Goal: Task Accomplishment & Management: Manage account settings

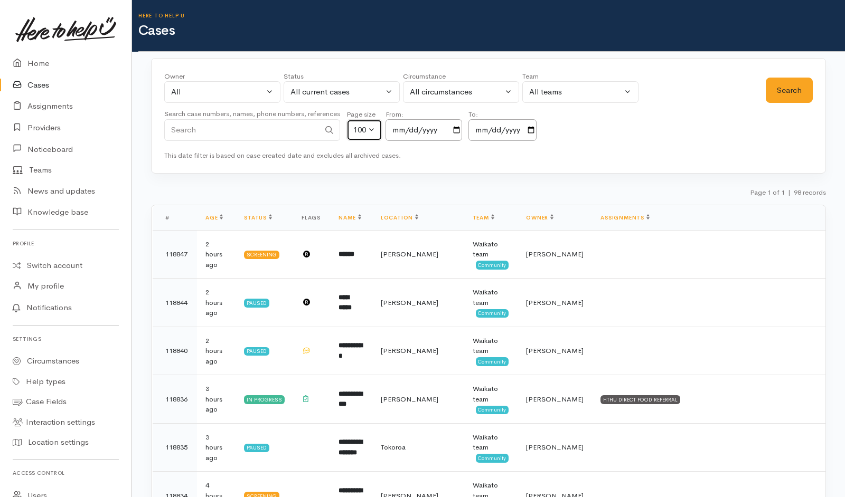
click at [372, 133] on button "100" at bounding box center [364, 130] width 36 height 22
click at [325, 98] on div "All current cases" at bounding box center [336, 92] width 93 height 12
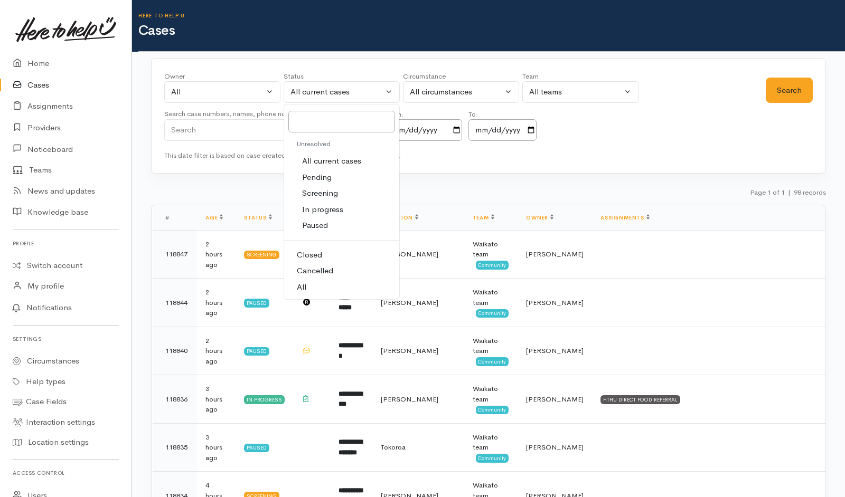
click at [315, 173] on span "Pending" at bounding box center [317, 178] width 30 height 12
select select "Pending"
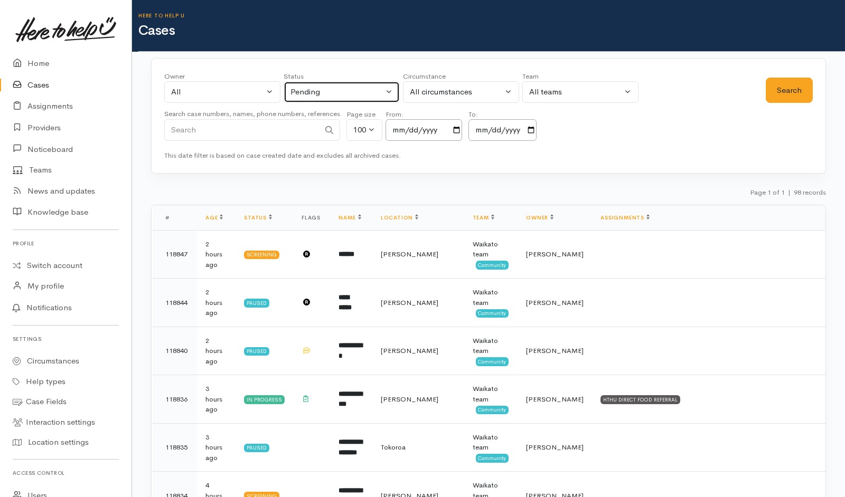
click at [363, 95] on div "Pending" at bounding box center [336, 92] width 93 height 12
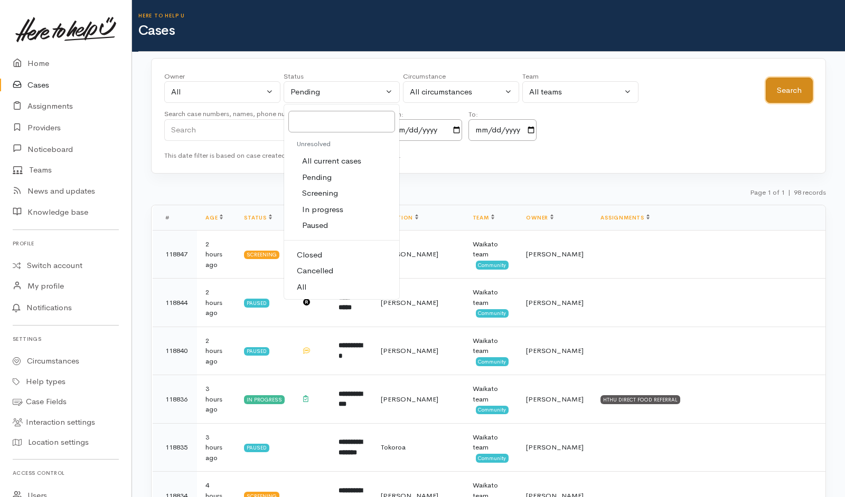
click at [785, 101] on button "Search" at bounding box center [788, 91] width 47 height 26
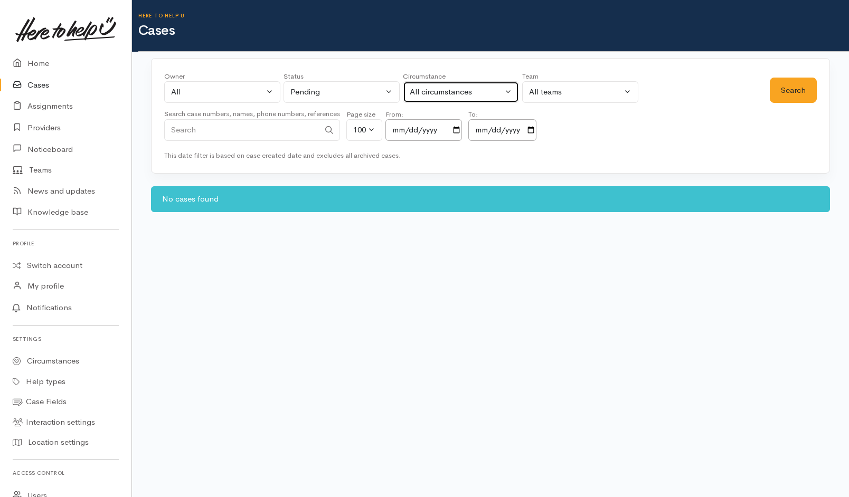
click at [506, 89] on button "All circumstances" at bounding box center [461, 92] width 116 height 22
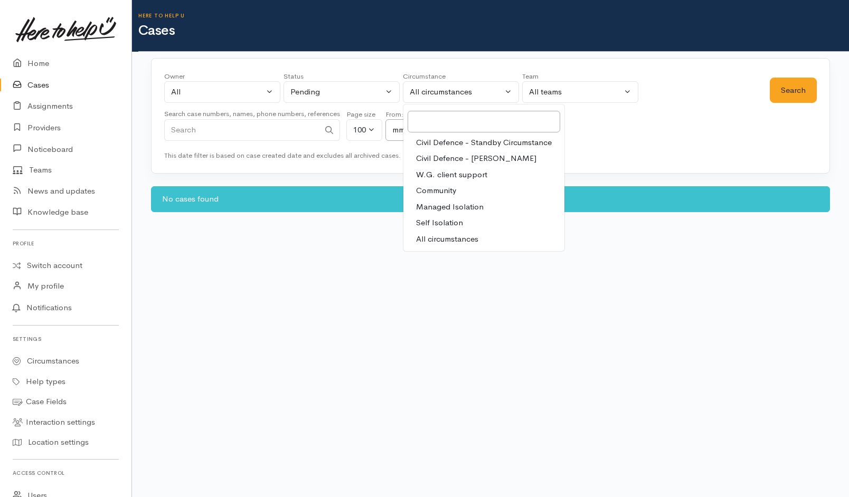
click at [462, 238] on span "All circumstances" at bounding box center [447, 239] width 62 height 12
select select "-1"
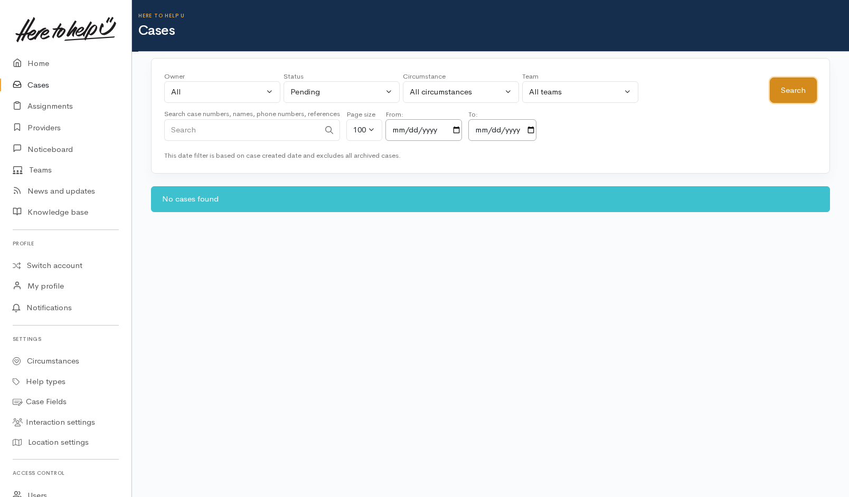
click at [796, 81] on button "Search" at bounding box center [793, 91] width 47 height 26
click at [366, 87] on div "Pending" at bounding box center [336, 92] width 93 height 12
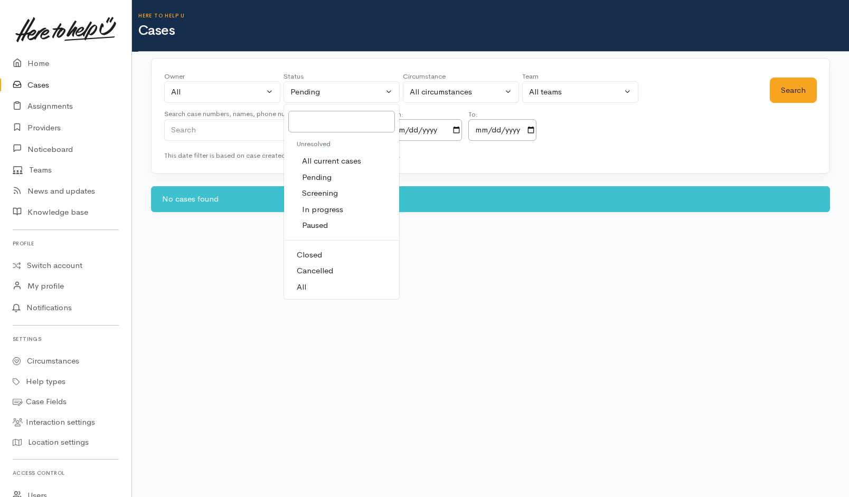
click at [336, 162] on span "All current cases" at bounding box center [331, 161] width 59 height 12
select select "Unresolved"
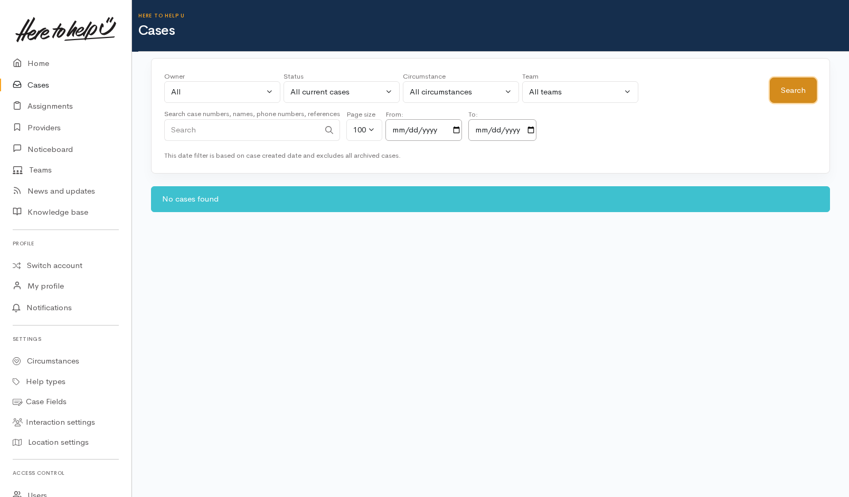
click at [805, 98] on button "Search" at bounding box center [793, 91] width 47 height 26
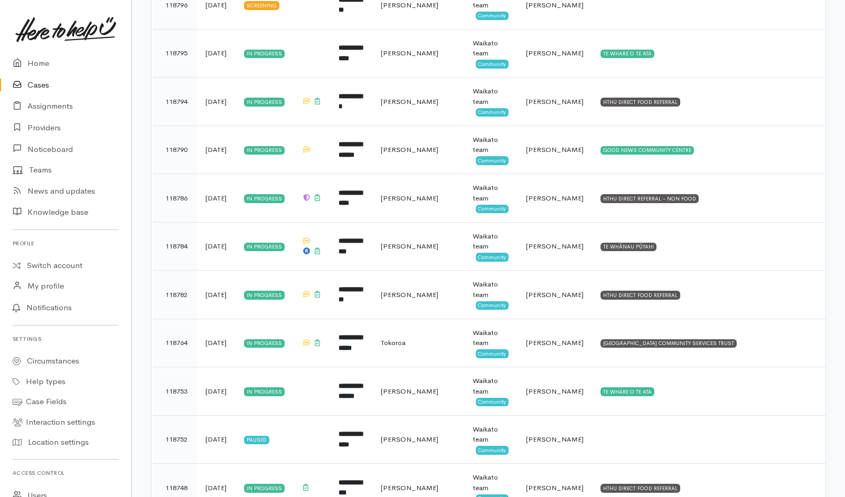
scroll to position [1265, 0]
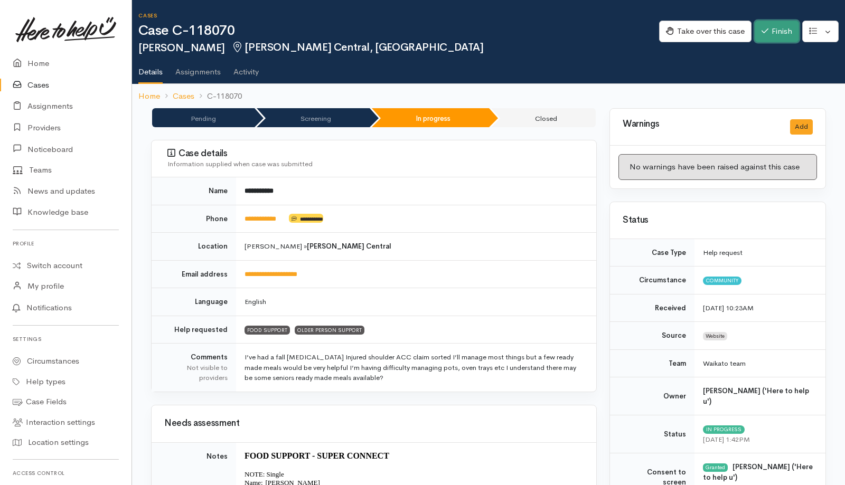
click at [762, 40] on button "Finish" at bounding box center [776, 32] width 44 height 22
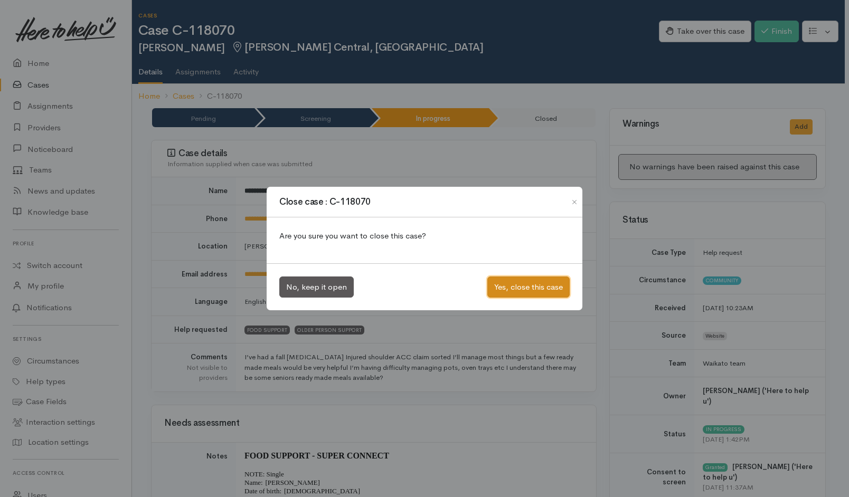
click at [538, 292] on button "Yes, close this case" at bounding box center [528, 288] width 82 height 22
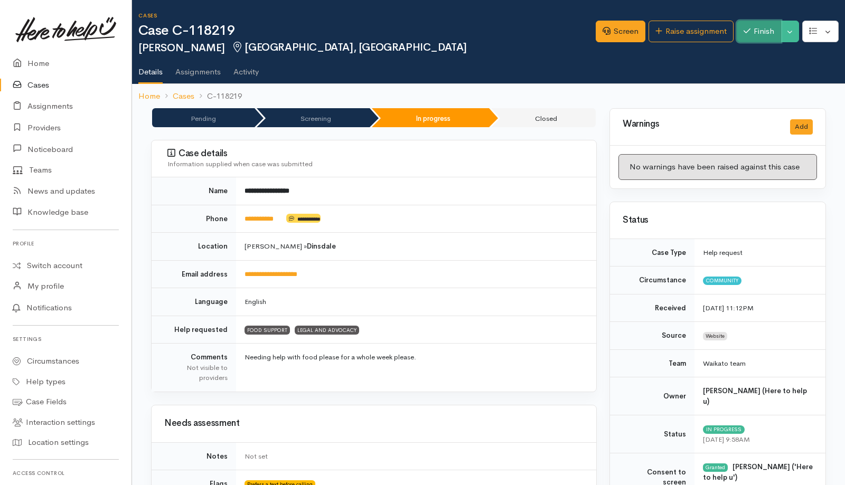
click at [765, 33] on button "Finish" at bounding box center [758, 32] width 44 height 22
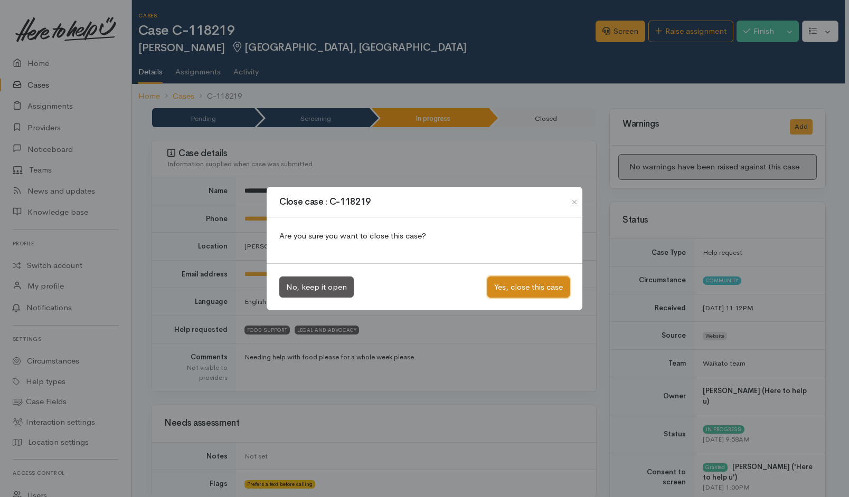
click at [526, 288] on button "Yes, close this case" at bounding box center [528, 288] width 82 height 22
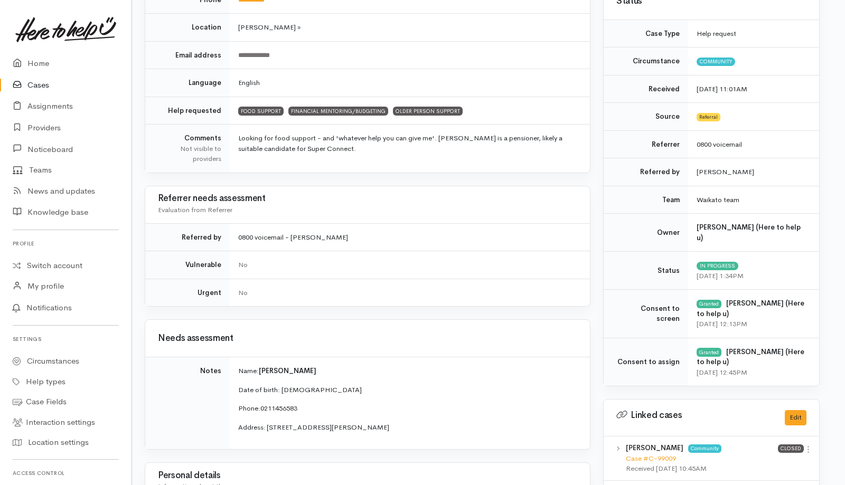
scroll to position [0, 6]
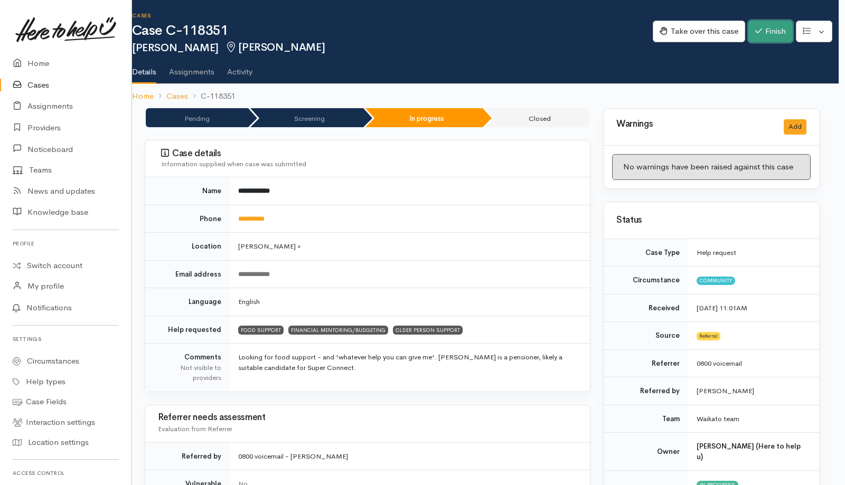
click at [770, 24] on button "Finish" at bounding box center [770, 32] width 44 height 22
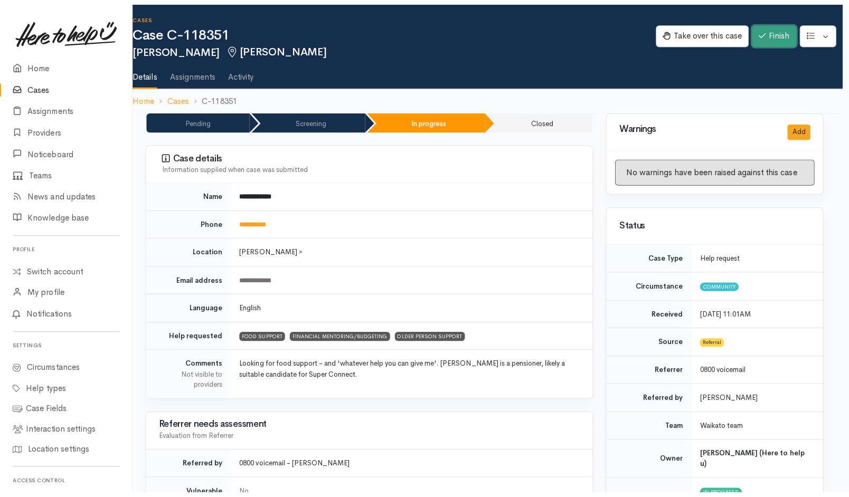
scroll to position [0, 2]
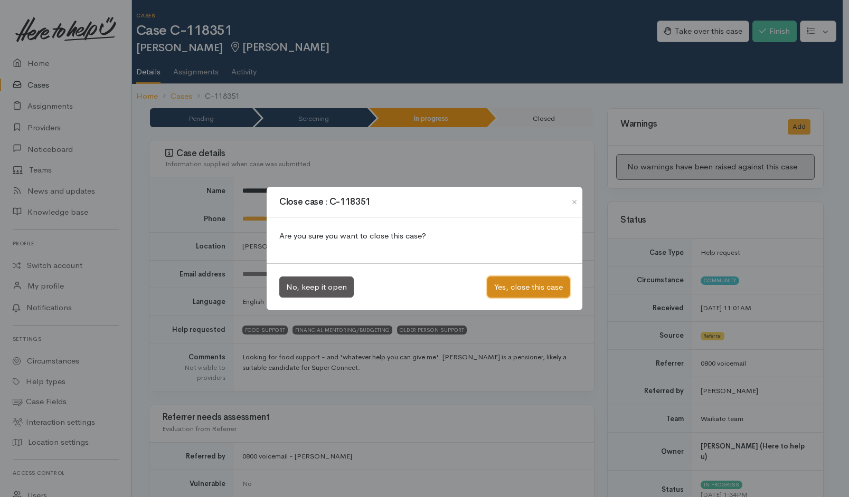
click at [508, 288] on button "Yes, close this case" at bounding box center [528, 288] width 82 height 22
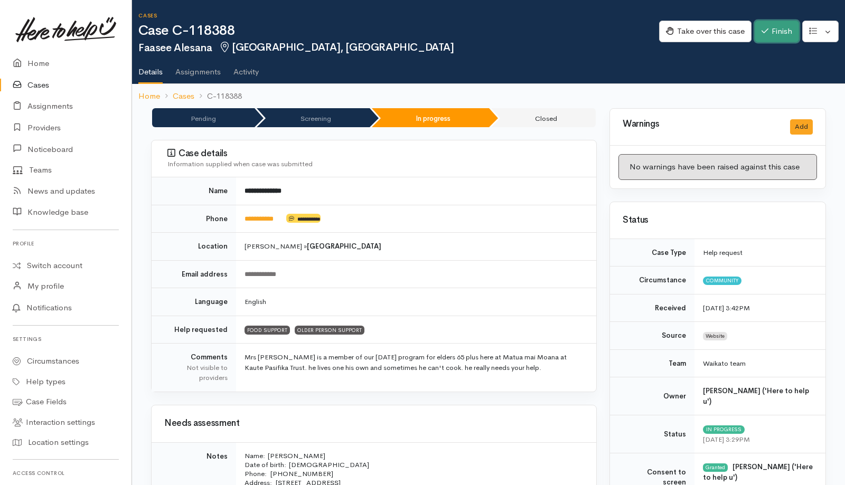
click at [781, 31] on button "Finish" at bounding box center [776, 32] width 44 height 22
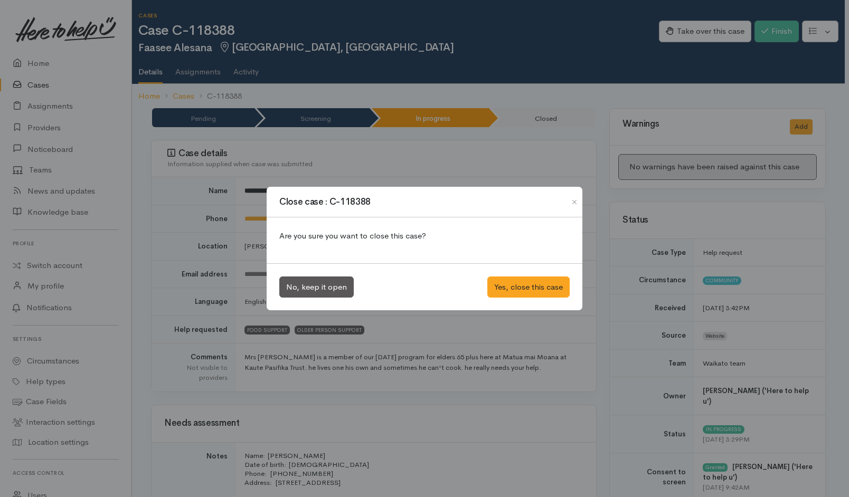
click at [537, 299] on div "No, keep it open Yes, close this case" at bounding box center [425, 287] width 316 height 48
click at [557, 283] on button "Yes, close this case" at bounding box center [528, 288] width 82 height 22
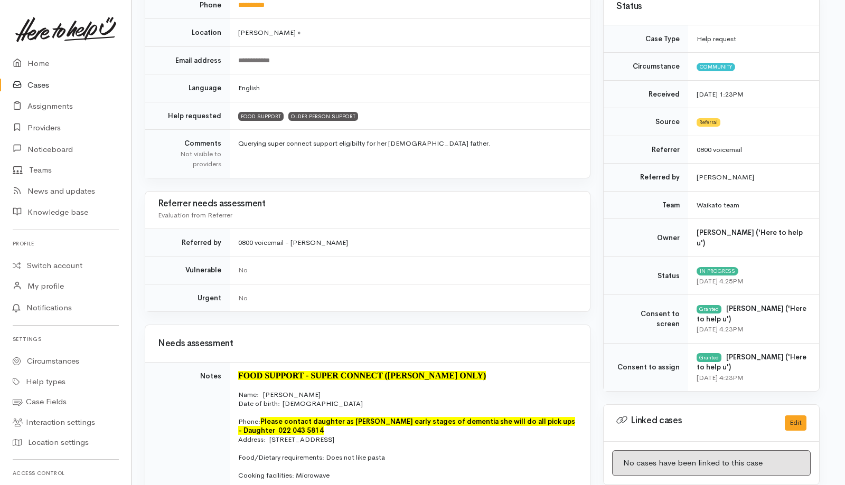
scroll to position [0, 6]
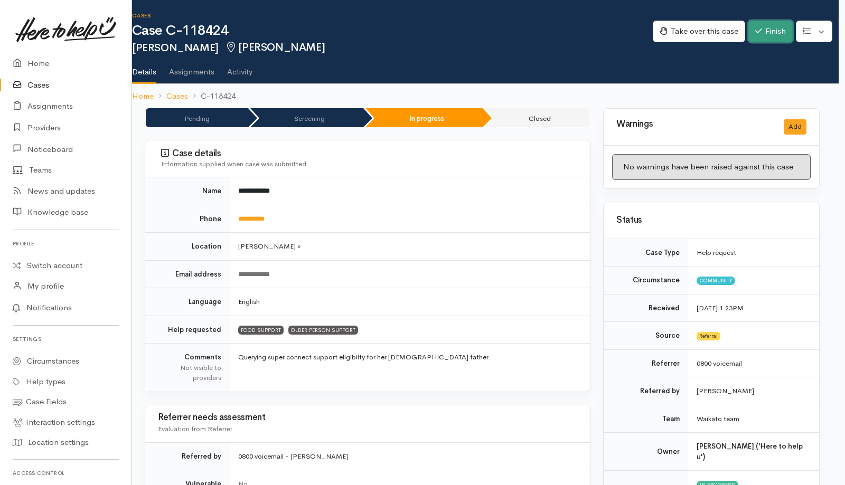
click at [761, 27] on button "Finish" at bounding box center [770, 32] width 44 height 22
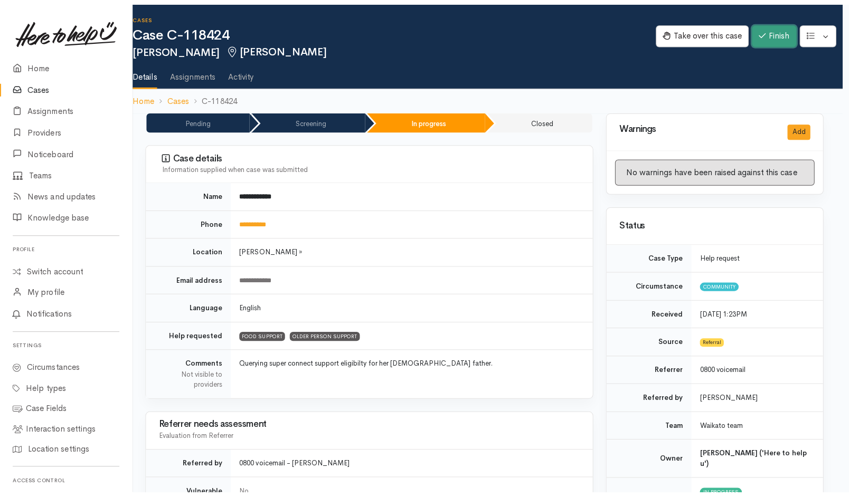
scroll to position [0, 2]
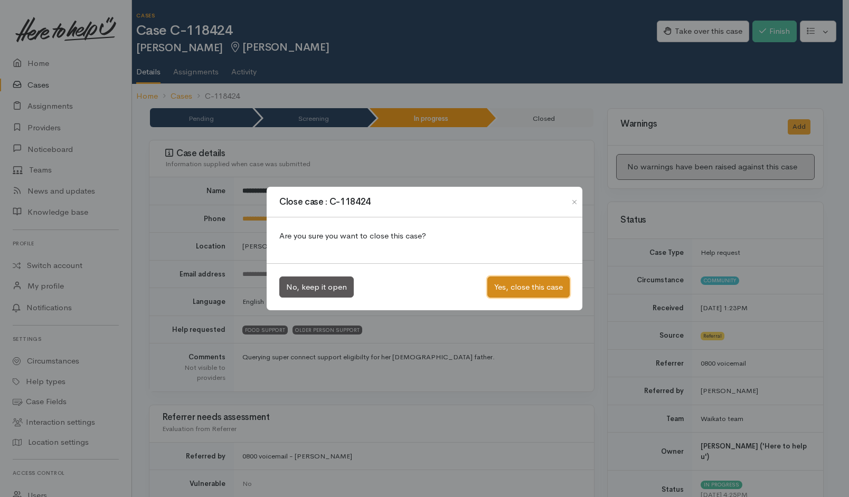
click at [525, 285] on button "Yes, close this case" at bounding box center [528, 288] width 82 height 22
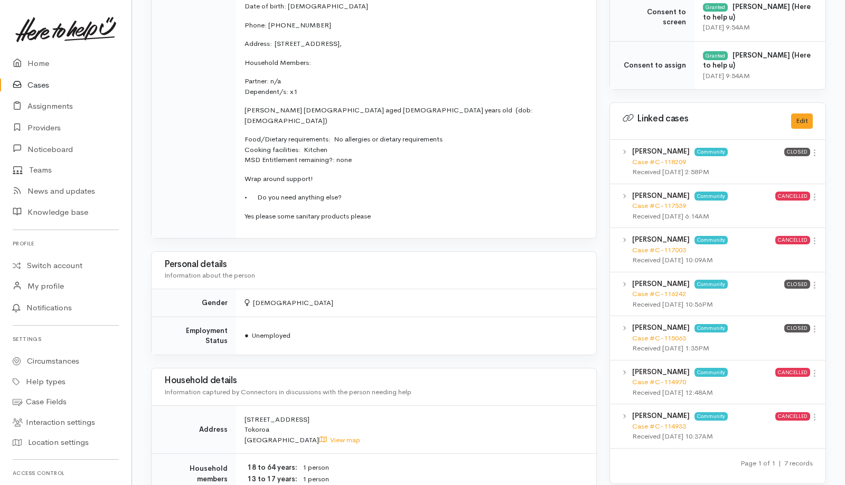
scroll to position [0, 6]
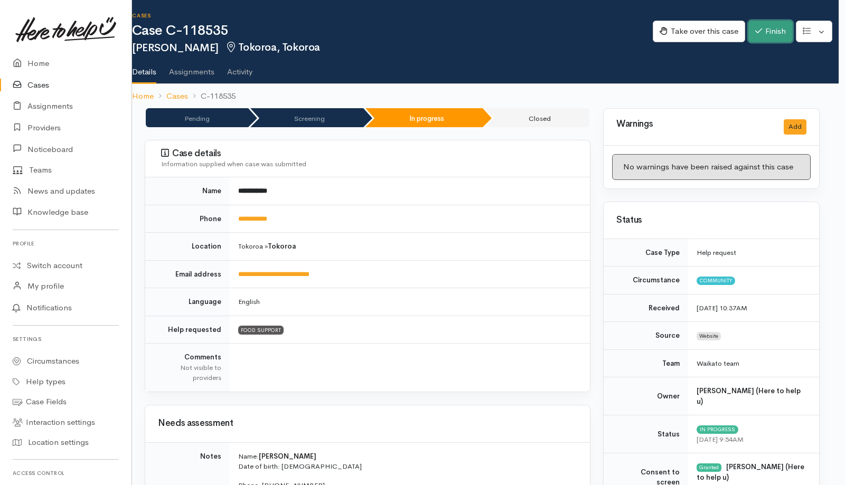
click at [763, 30] on button "Finish" at bounding box center [770, 32] width 44 height 22
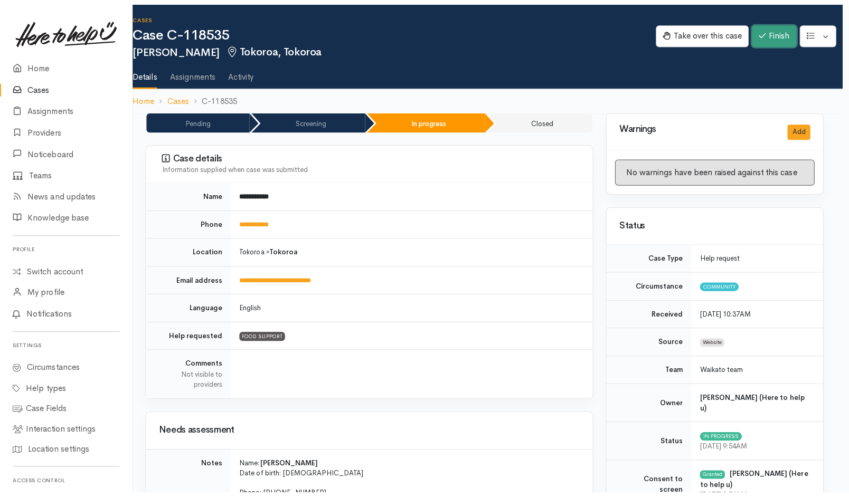
scroll to position [0, 2]
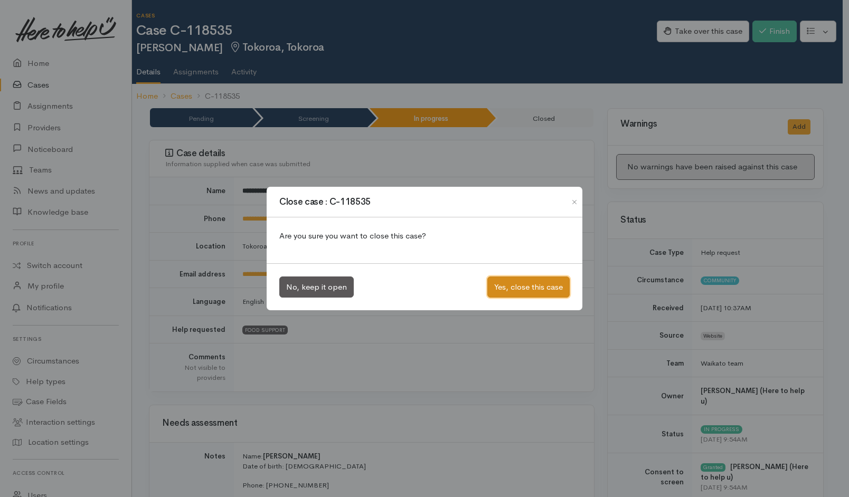
click at [540, 285] on button "Yes, close this case" at bounding box center [528, 288] width 82 height 22
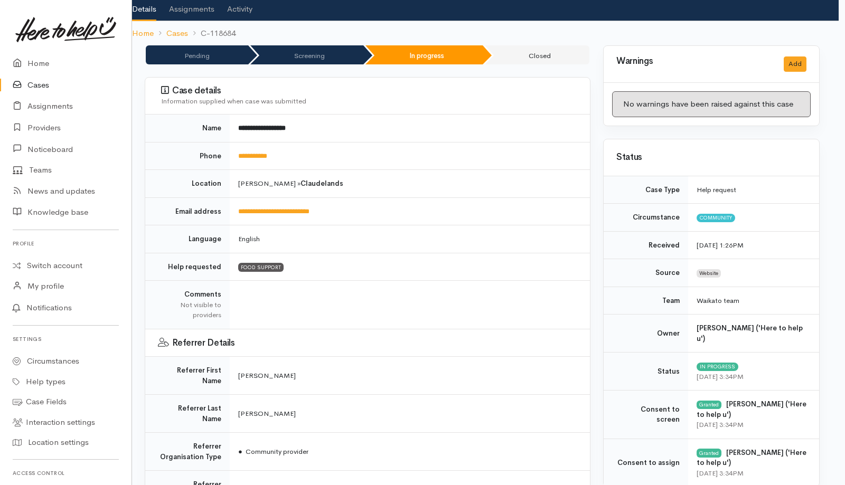
scroll to position [0, 6]
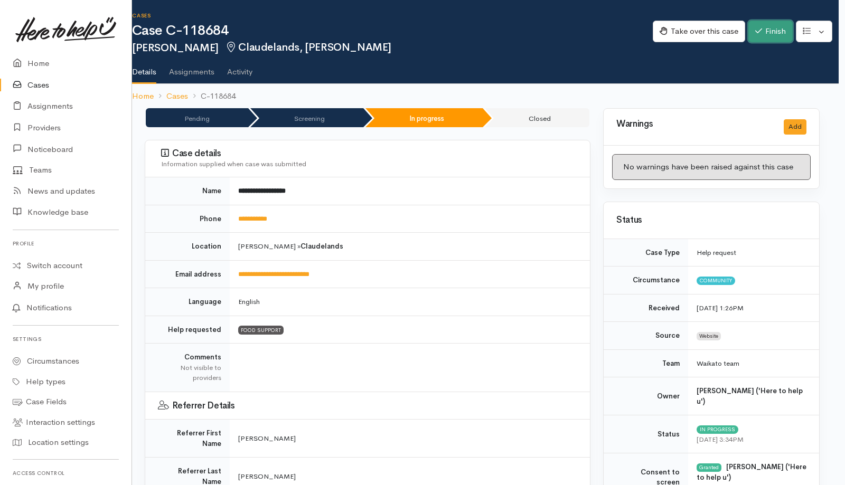
click at [776, 28] on button "Finish" at bounding box center [770, 32] width 44 height 22
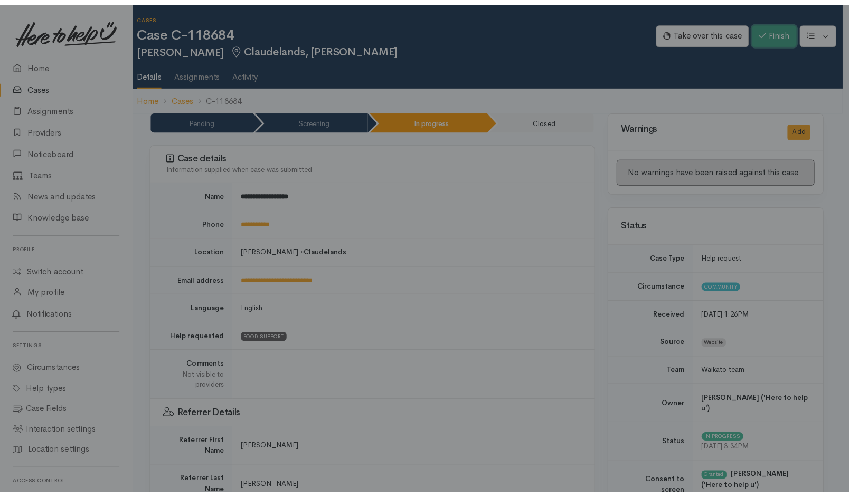
scroll to position [0, 2]
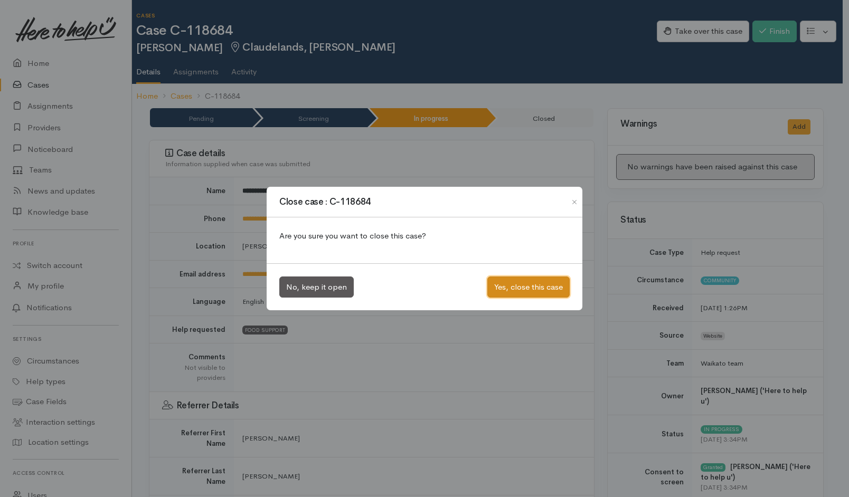
click at [529, 291] on button "Yes, close this case" at bounding box center [528, 288] width 82 height 22
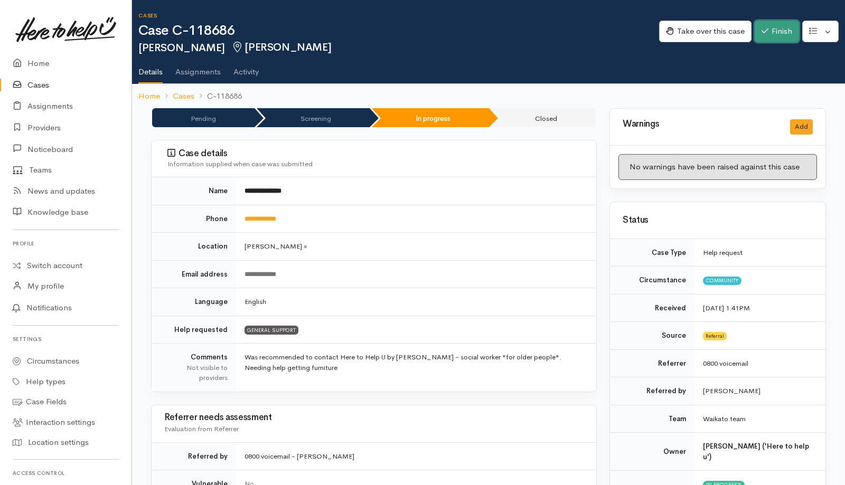
click at [770, 24] on button "Finish" at bounding box center [776, 32] width 44 height 22
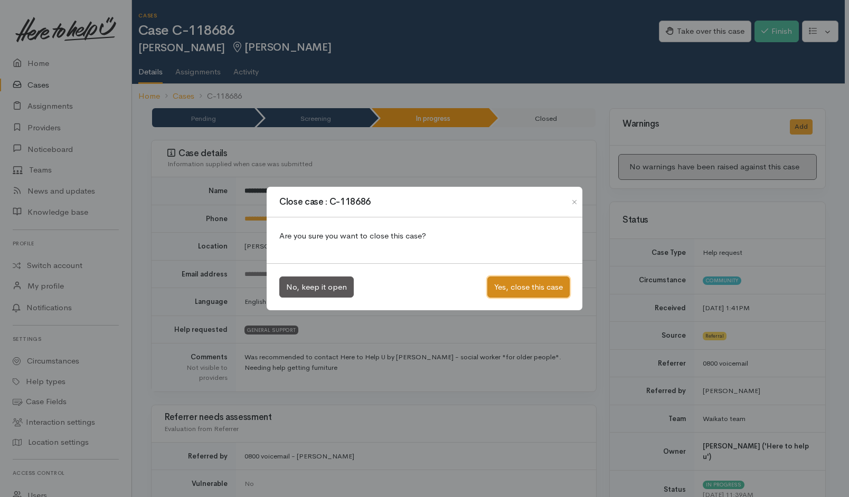
click at [538, 289] on button "Yes, close this case" at bounding box center [528, 288] width 82 height 22
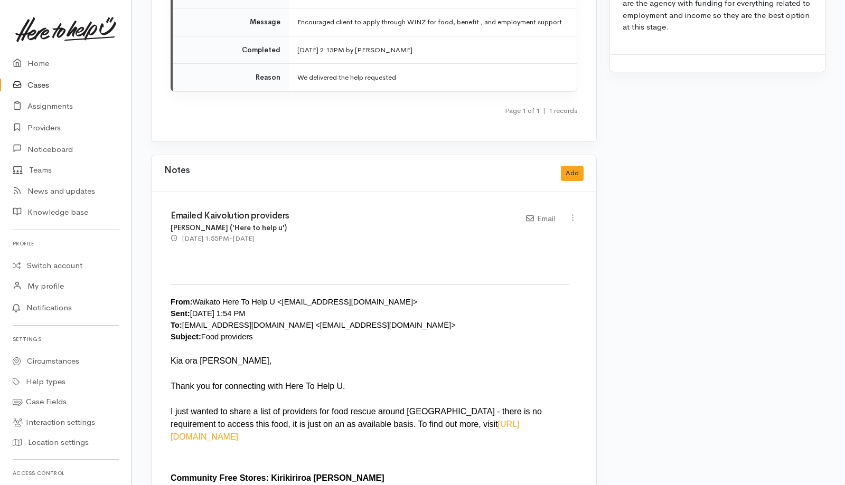
scroll to position [1065, 0]
click at [309, 296] on div "From: Waikato Here To Help U <waikato@heretohelpu.nz> Sent: Thursday, October 9…" at bounding box center [374, 318] width 406 height 46
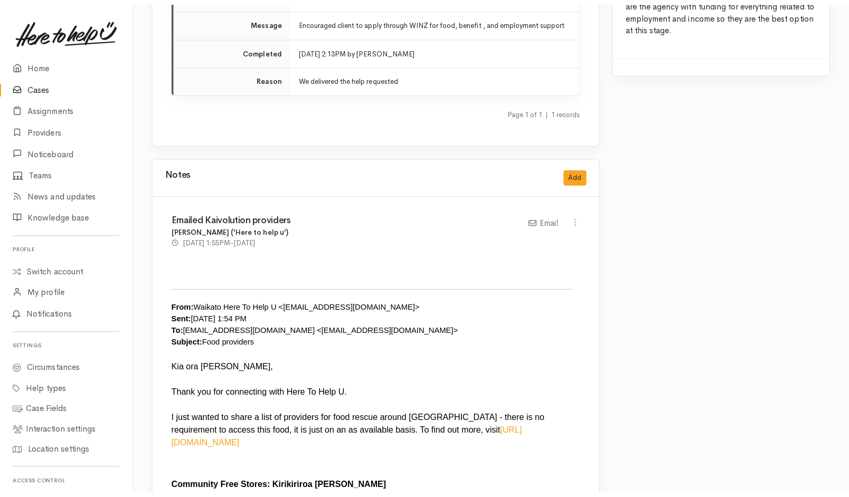
scroll to position [0, 0]
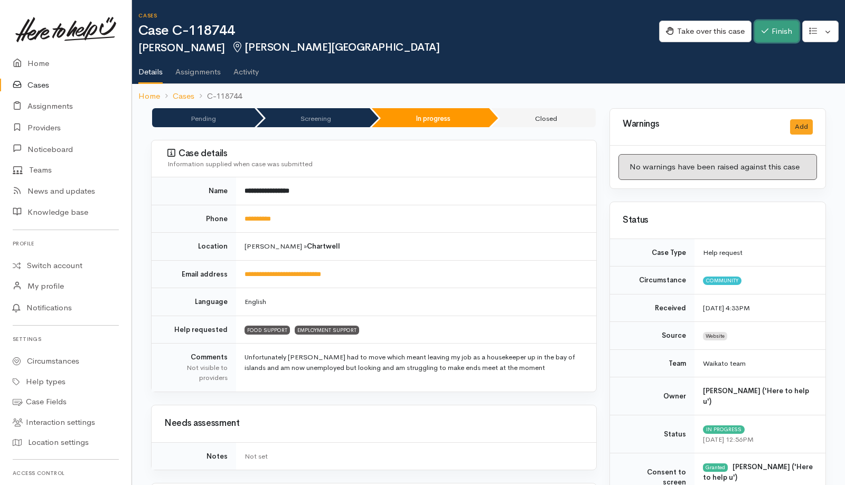
click at [769, 39] on button "Finish" at bounding box center [776, 32] width 44 height 22
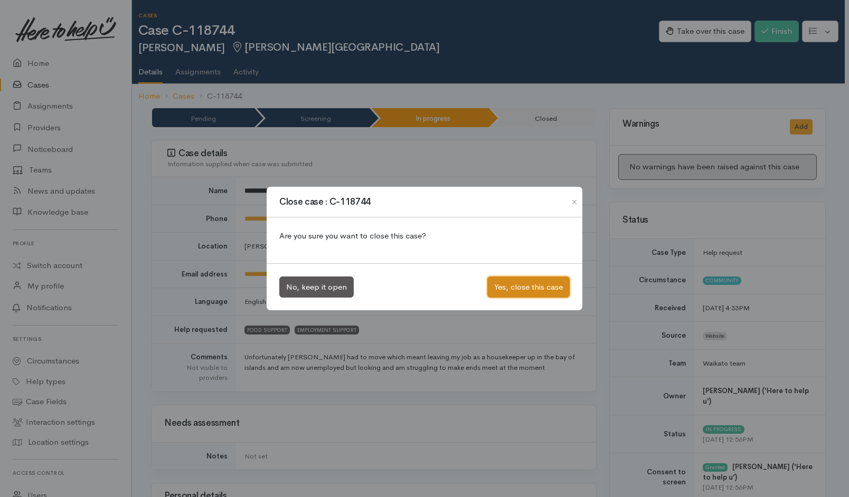
click at [534, 277] on button "Yes, close this case" at bounding box center [528, 288] width 82 height 22
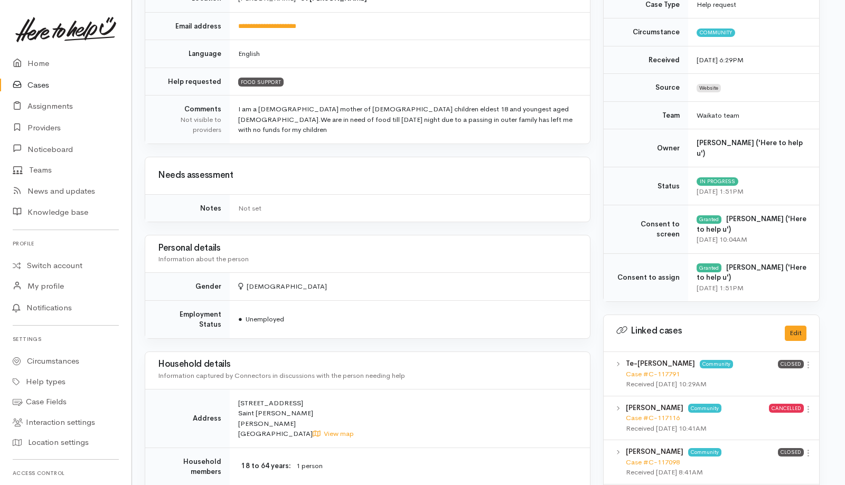
scroll to position [0, 6]
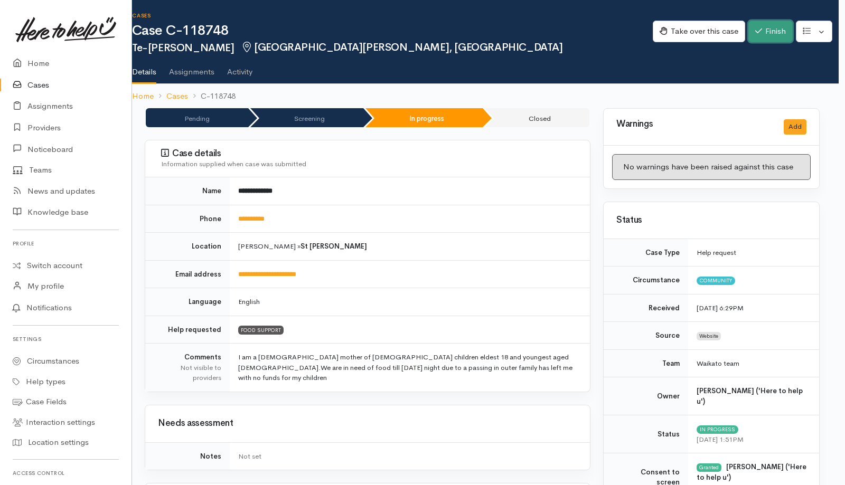
click at [756, 35] on icon "button" at bounding box center [758, 31] width 7 height 8
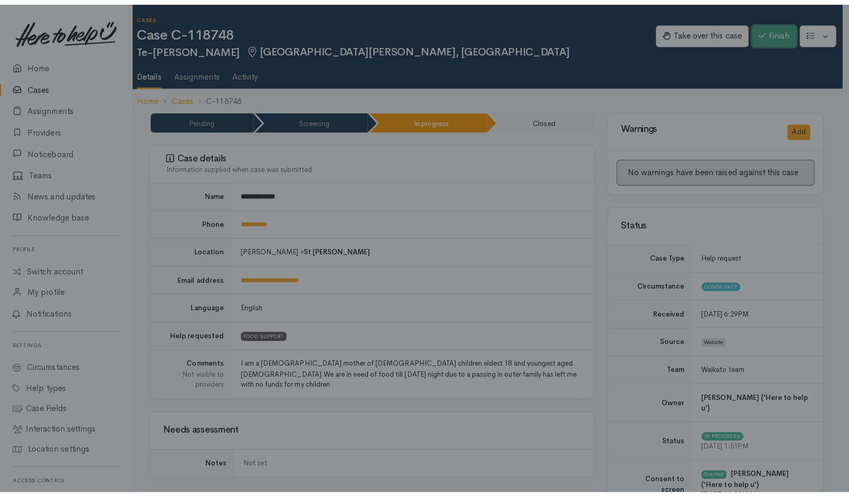
scroll to position [0, 2]
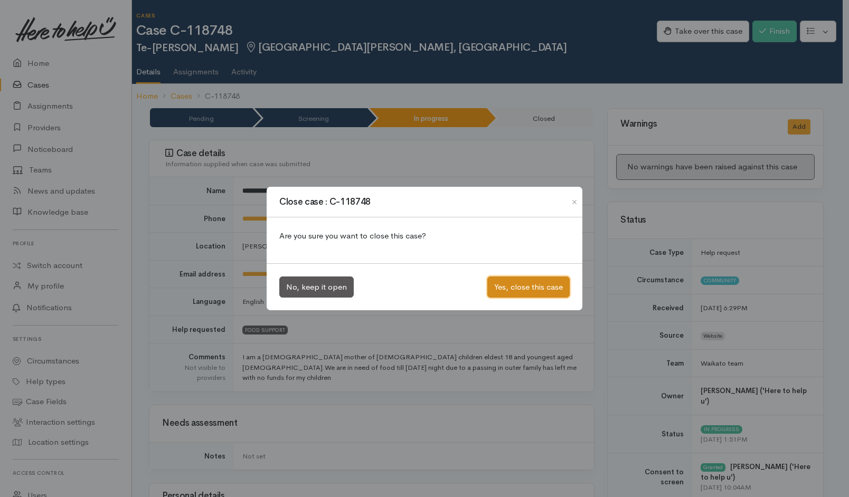
click at [532, 286] on button "Yes, close this case" at bounding box center [528, 288] width 82 height 22
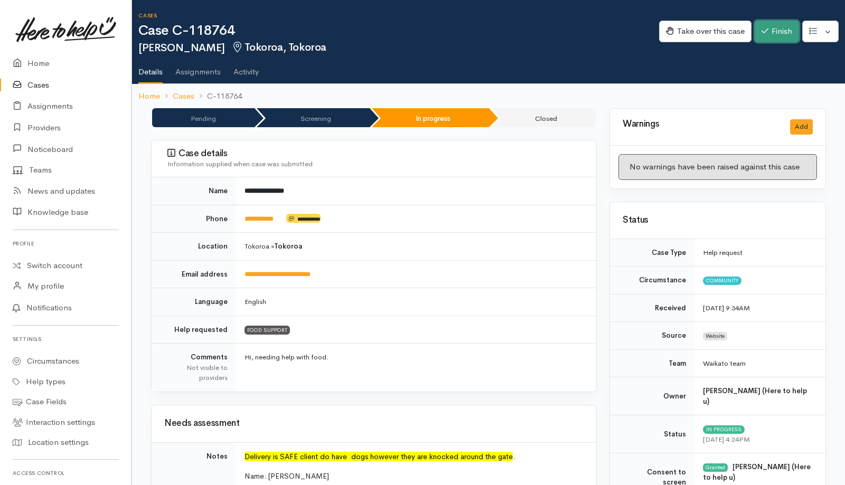
click at [765, 33] on icon "button" at bounding box center [764, 31] width 7 height 8
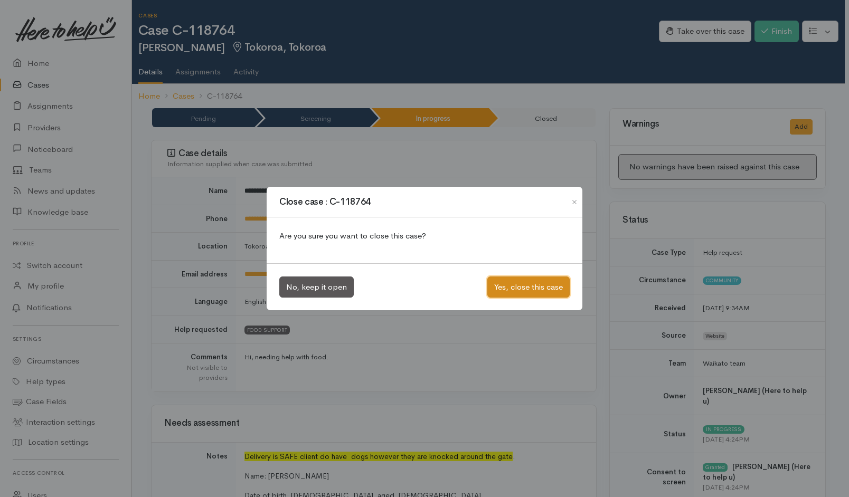
click at [527, 280] on button "Yes, close this case" at bounding box center [528, 288] width 82 height 22
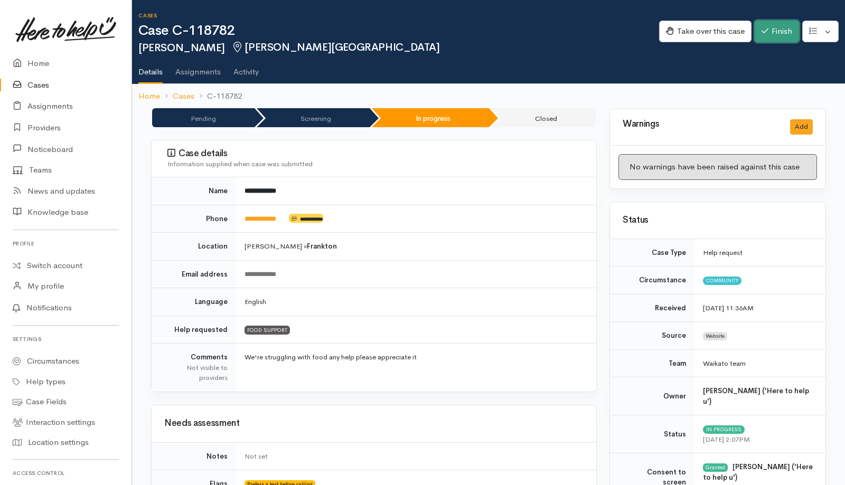
click at [784, 23] on button "Finish" at bounding box center [776, 32] width 44 height 22
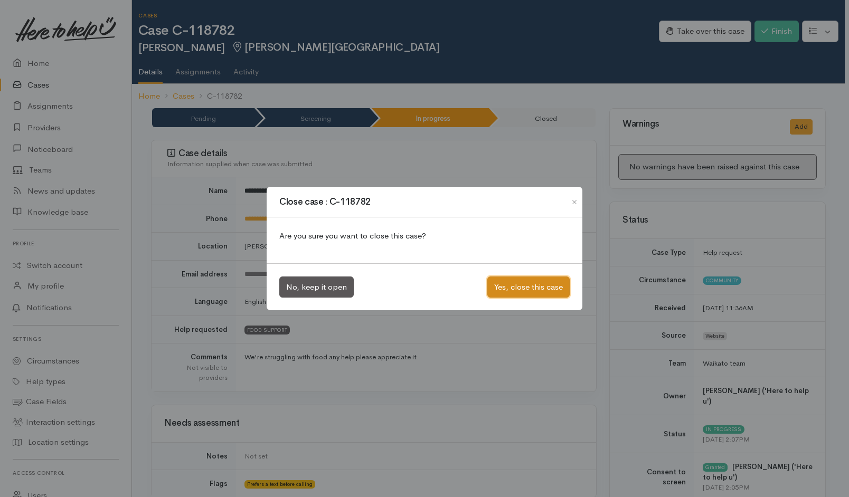
click at [521, 290] on button "Yes, close this case" at bounding box center [528, 288] width 82 height 22
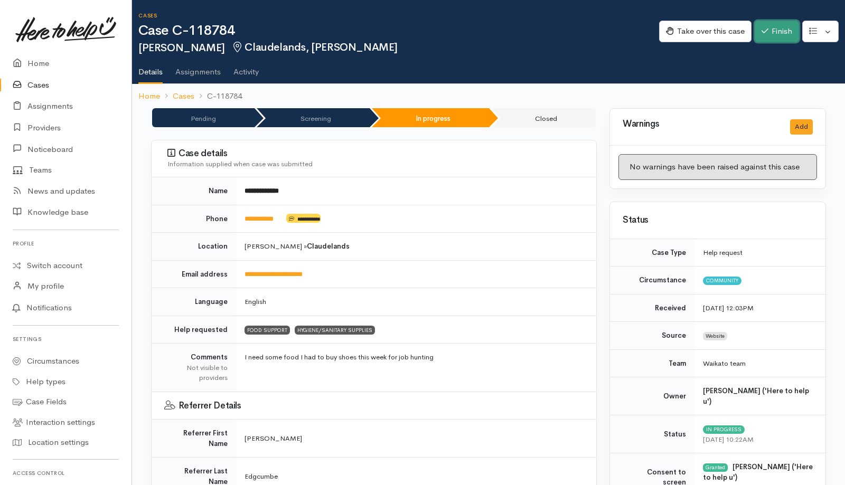
click at [782, 33] on button "Finish" at bounding box center [776, 32] width 44 height 22
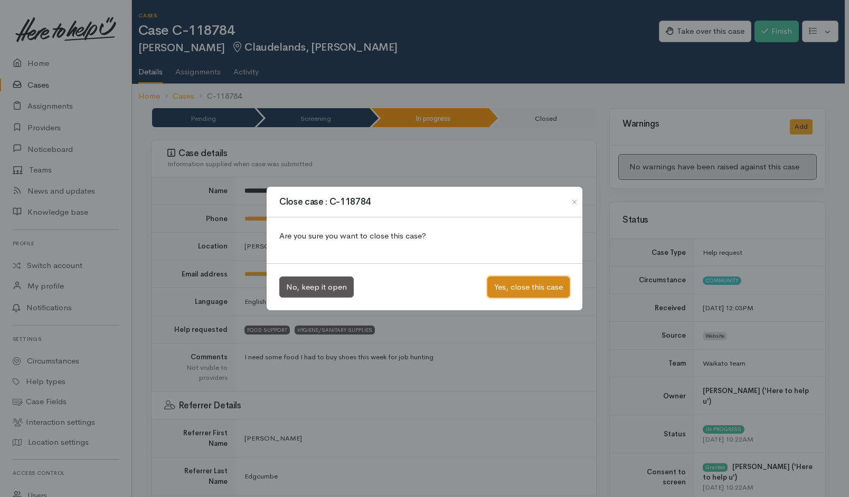
click at [523, 282] on button "Yes, close this case" at bounding box center [528, 288] width 82 height 22
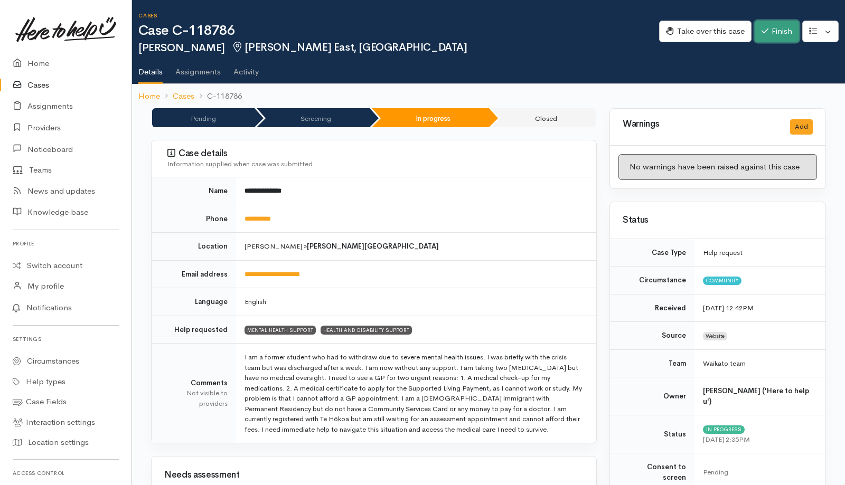
click at [761, 31] on icon "button" at bounding box center [764, 31] width 7 height 8
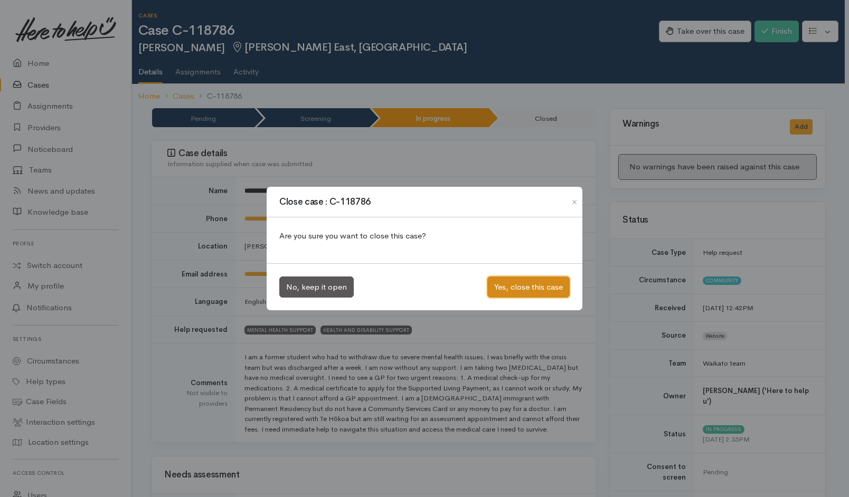
click at [537, 287] on button "Yes, close this case" at bounding box center [528, 288] width 82 height 22
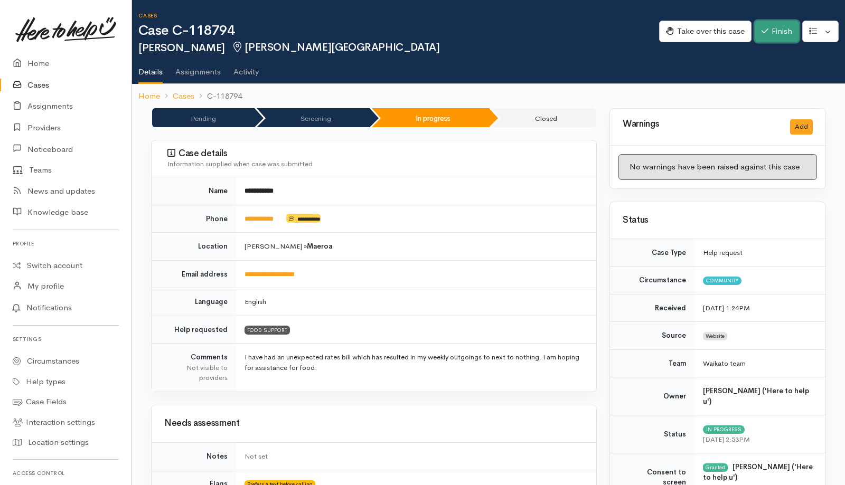
click at [770, 36] on button "Finish" at bounding box center [776, 32] width 44 height 22
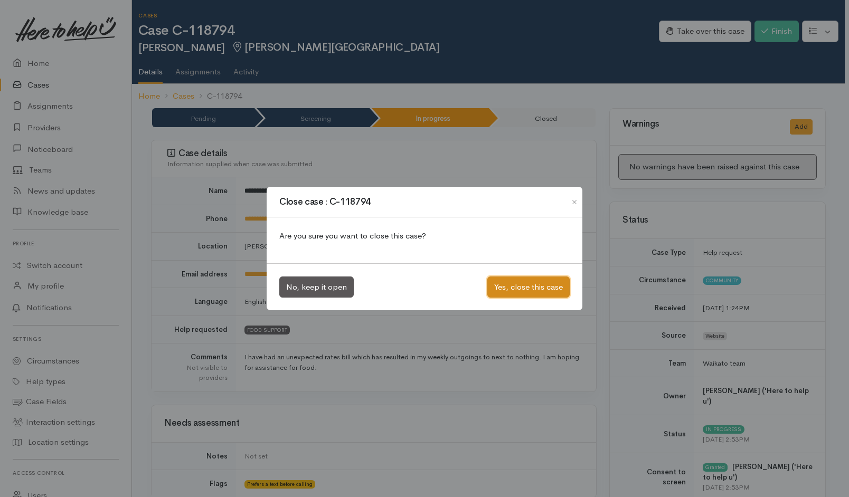
click at [544, 288] on button "Yes, close this case" at bounding box center [528, 288] width 82 height 22
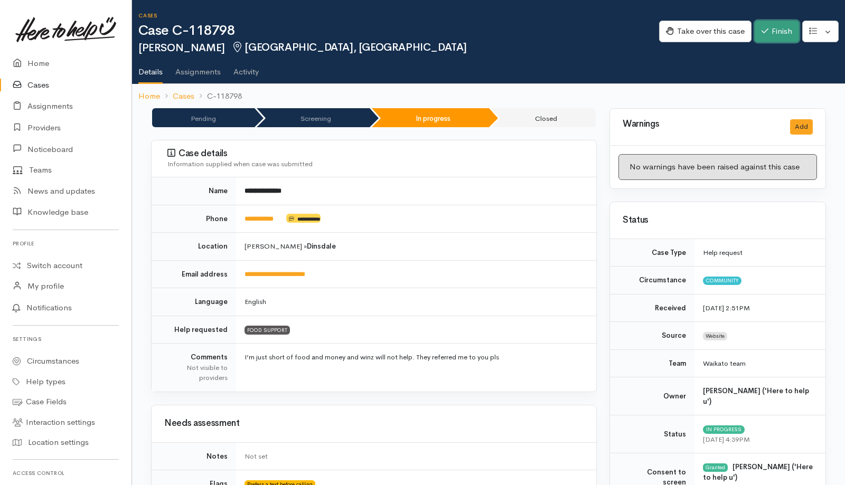
click at [769, 32] on button "Finish" at bounding box center [776, 32] width 44 height 22
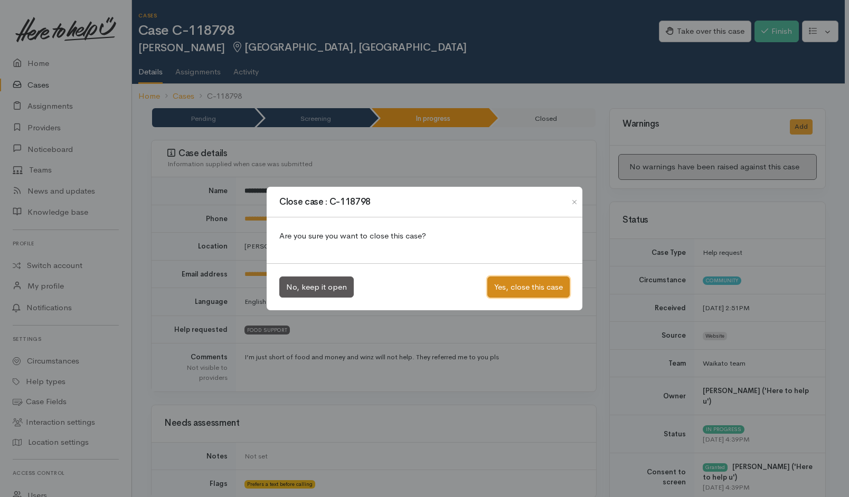
click at [542, 277] on button "Yes, close this case" at bounding box center [528, 288] width 82 height 22
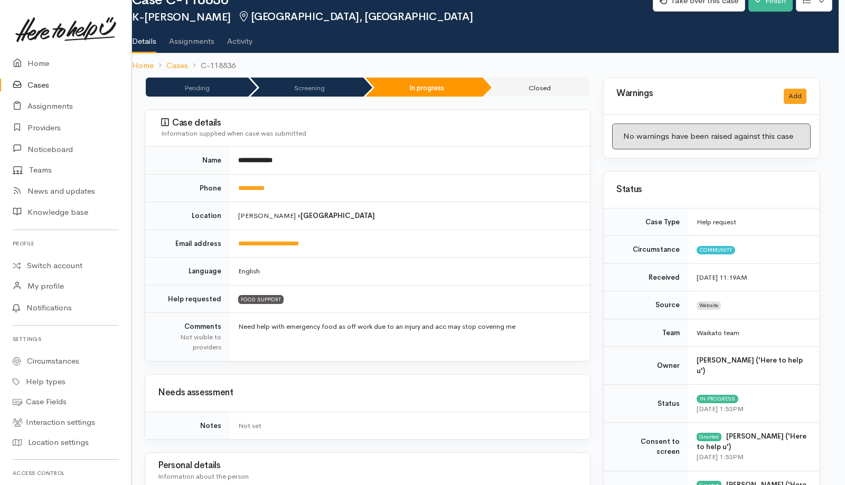
scroll to position [0, 6]
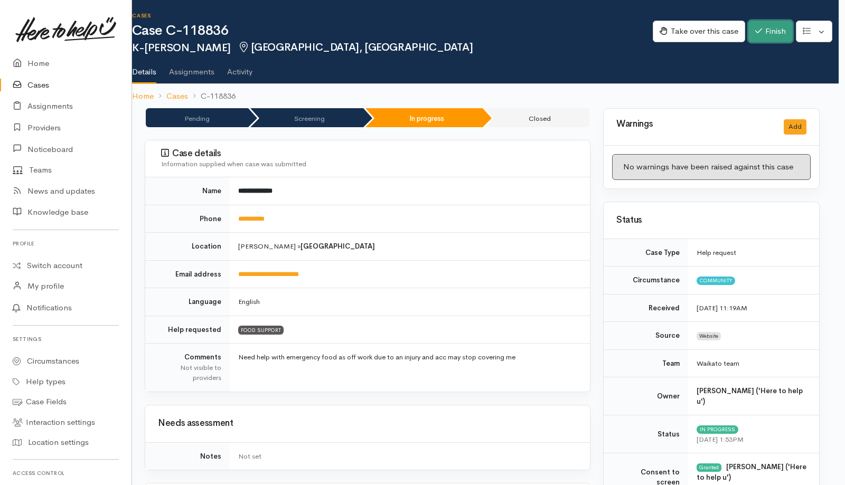
click at [764, 33] on button "Finish" at bounding box center [770, 32] width 44 height 22
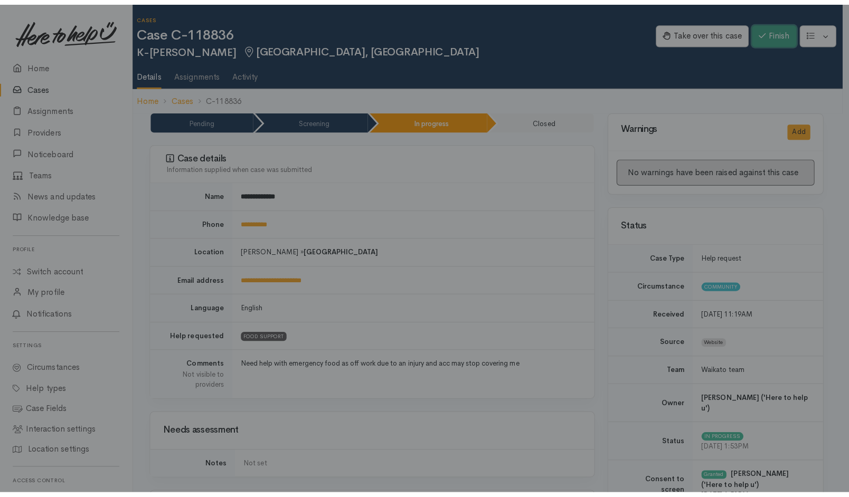
scroll to position [0, 2]
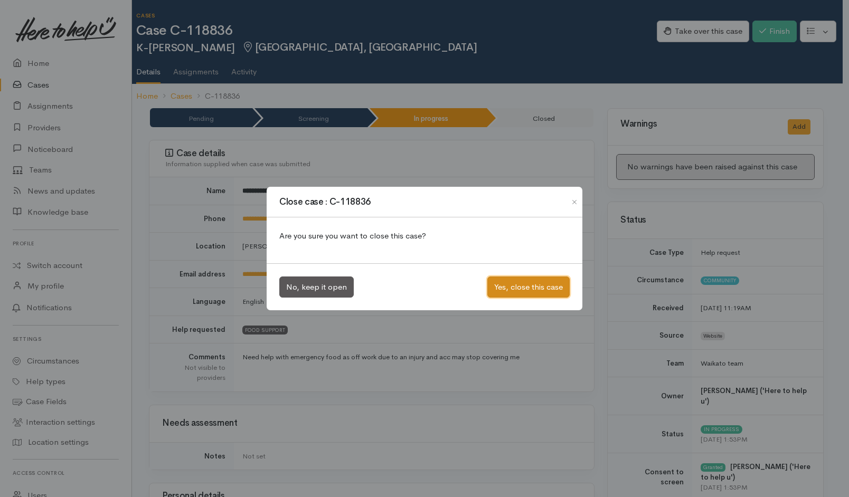
click at [524, 287] on button "Yes, close this case" at bounding box center [528, 288] width 82 height 22
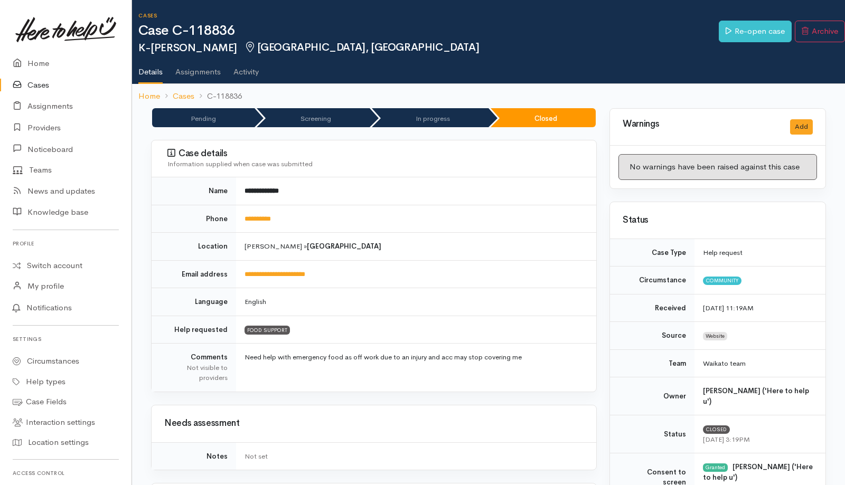
click at [161, 169] on div "**********" at bounding box center [374, 266] width 446 height 252
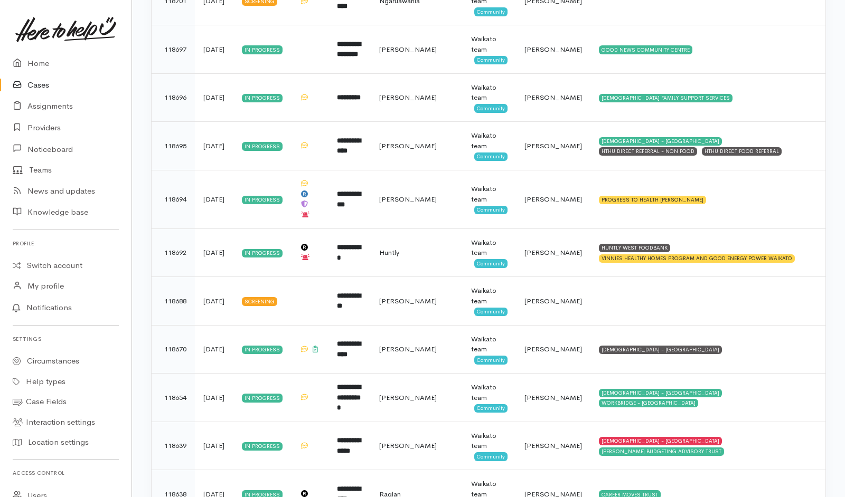
scroll to position [1912, 0]
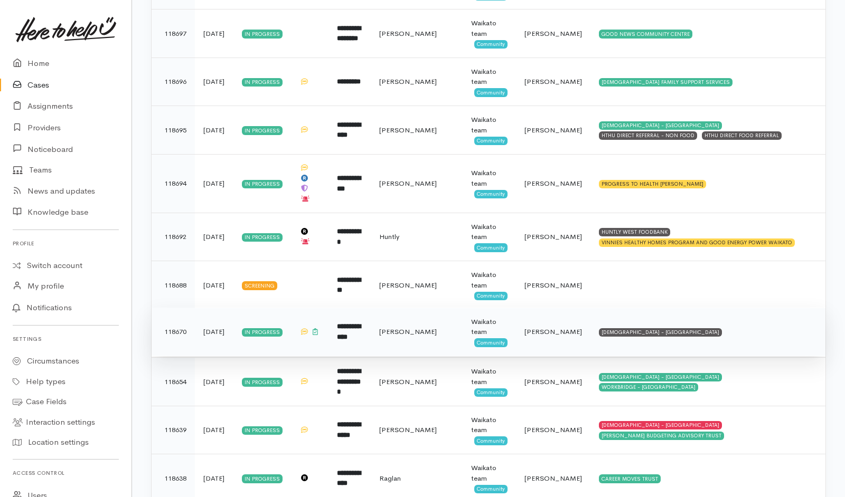
click at [720, 333] on td "[DEMOGRAPHIC_DATA] - [GEOGRAPHIC_DATA]" at bounding box center [707, 332] width 235 height 49
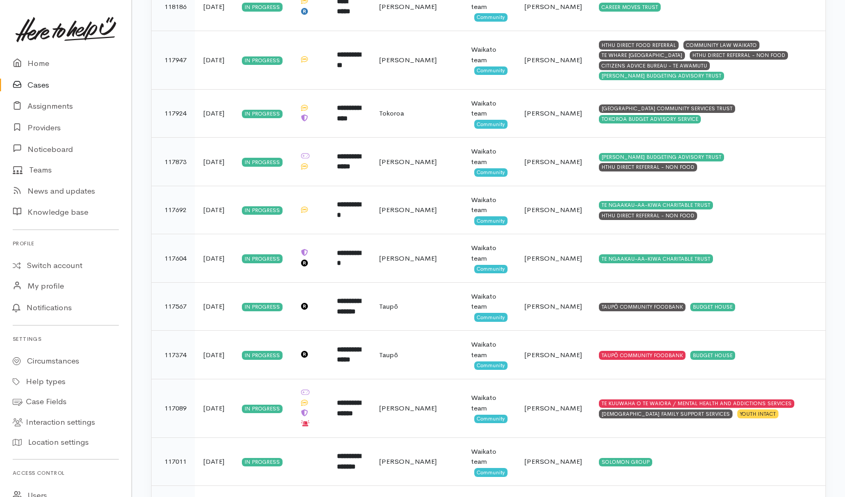
scroll to position [3669, 0]
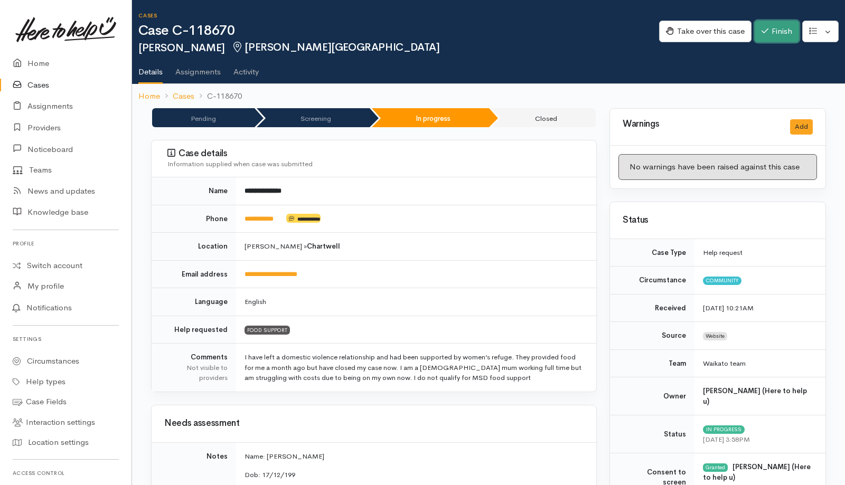
click at [771, 31] on button "Finish" at bounding box center [776, 32] width 44 height 22
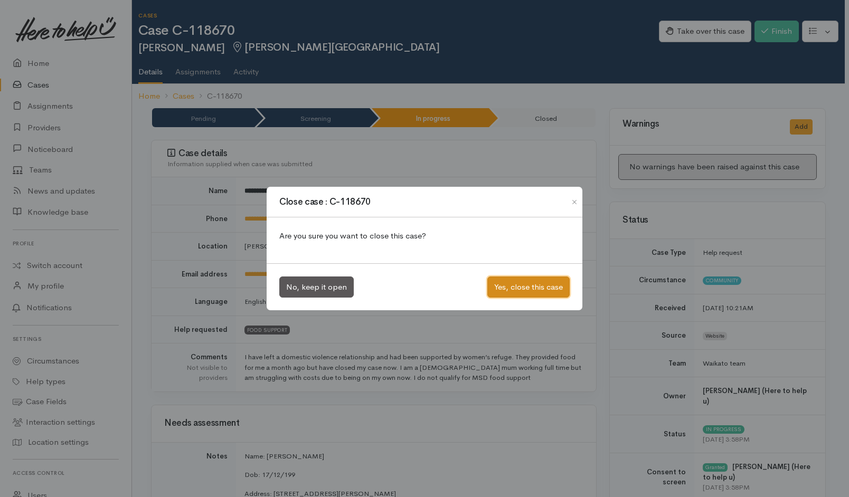
click at [522, 287] on button "Yes, close this case" at bounding box center [528, 288] width 82 height 22
